Goal: Information Seeking & Learning: Learn about a topic

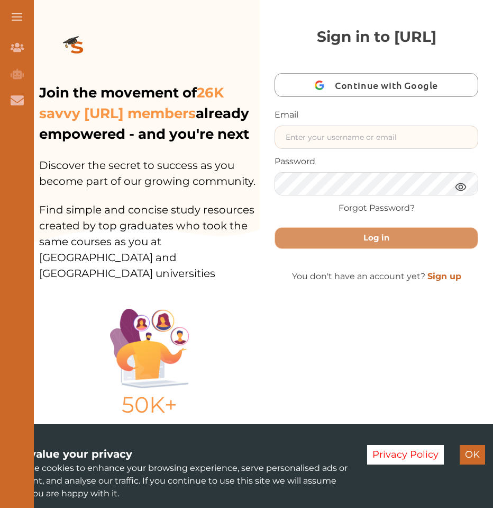
click at [312, 132] on input "text" at bounding box center [376, 137] width 203 height 22
type input "18Hibx.H@Gmail.com"
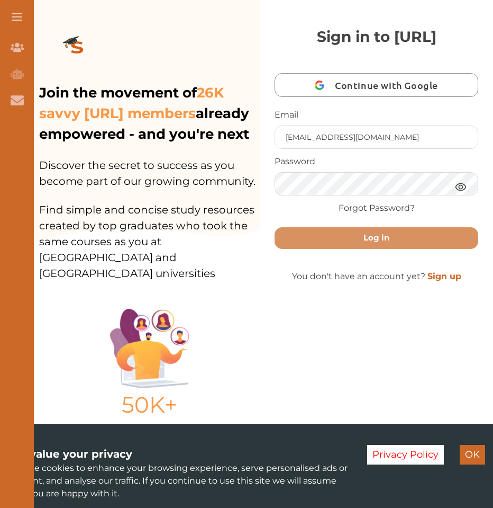
click at [275, 227] on button "Log in" at bounding box center [377, 238] width 204 height 22
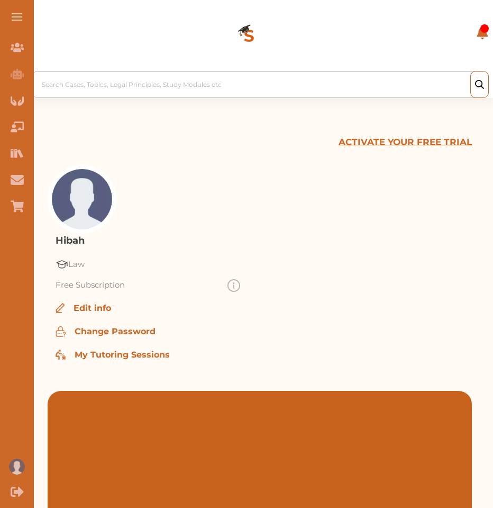
click at [212, 77] on div at bounding box center [262, 84] width 441 height 15
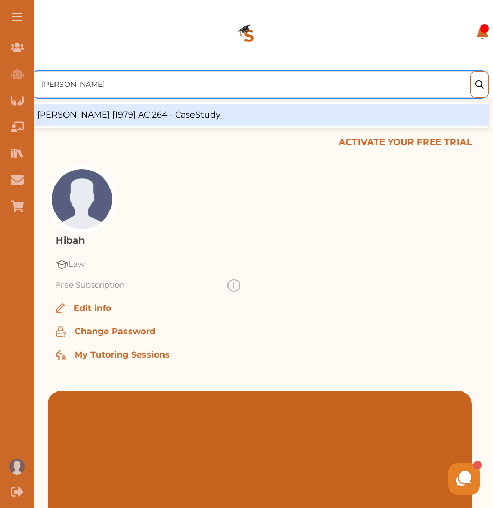
type input "[PERSON_NAME]"
click at [18, 16] on span at bounding box center [17, 16] width 11 height 1
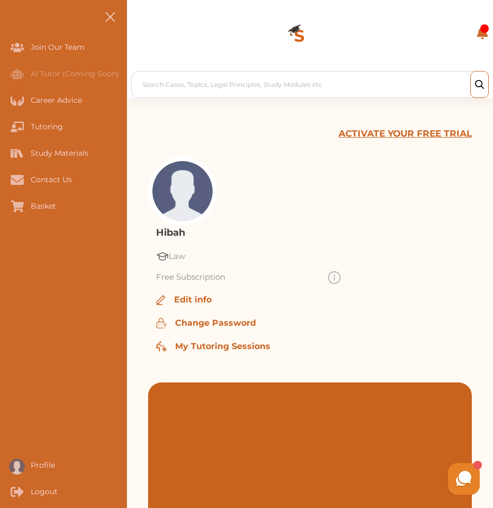
click at [301, 26] on img at bounding box center [299, 36] width 76 height 59
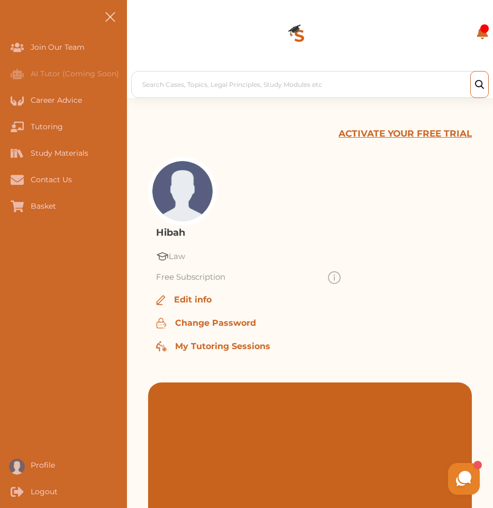
click at [175, 17] on div "Search Cases, Topics, Legal Principles, Study Modules etc Your Library UK Conta…" at bounding box center [310, 36] width 358 height 59
click at [250, 166] on div at bounding box center [296, 191] width 296 height 69
click at [113, 12] on span at bounding box center [110, 17] width 10 height 10
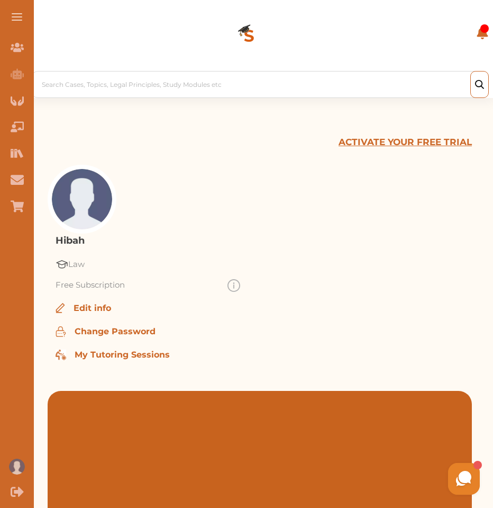
click at [243, 36] on img at bounding box center [249, 36] width 76 height 59
